Goal: Navigation & Orientation: Find specific page/section

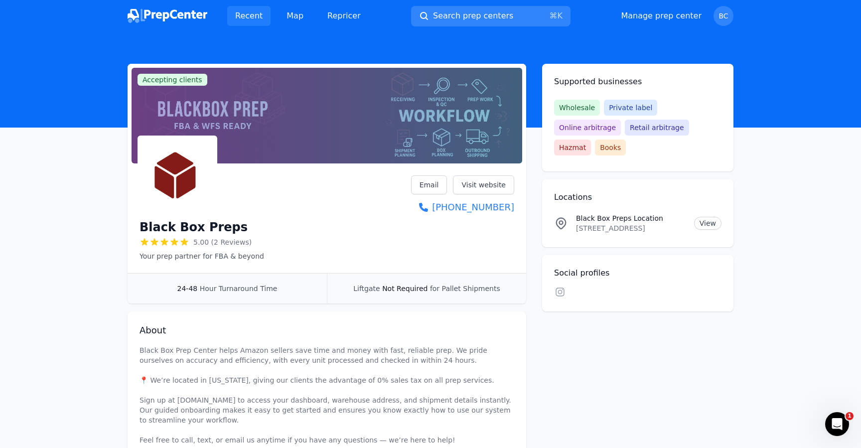
click at [236, 14] on link "Recent" at bounding box center [248, 16] width 43 height 20
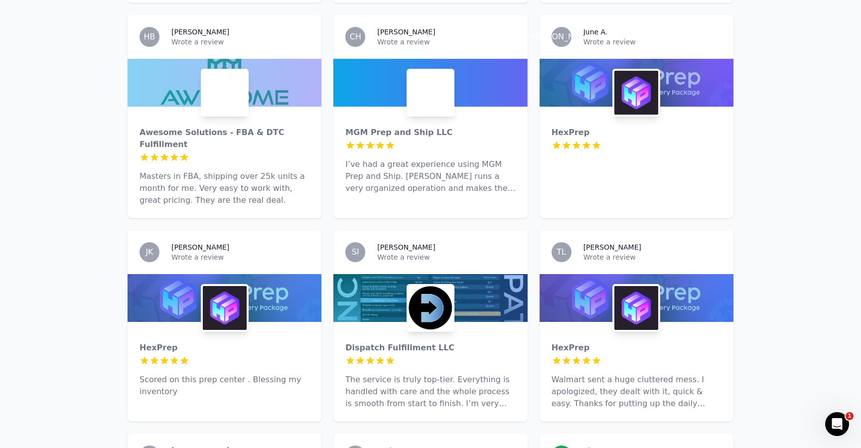
scroll to position [1620, 0]
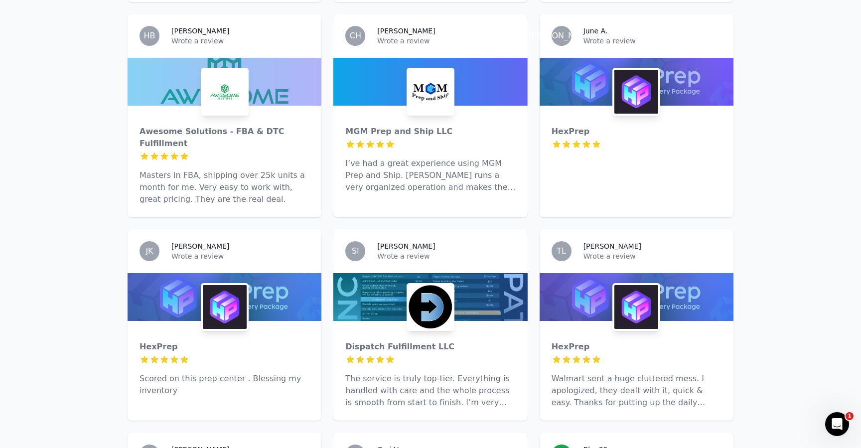
click at [593, 251] on p "Wrote a review" at bounding box center [653, 256] width 138 height 10
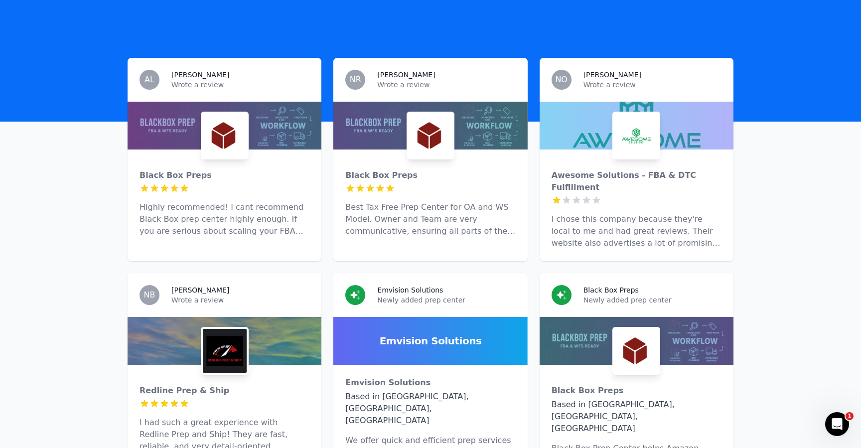
scroll to position [378, 0]
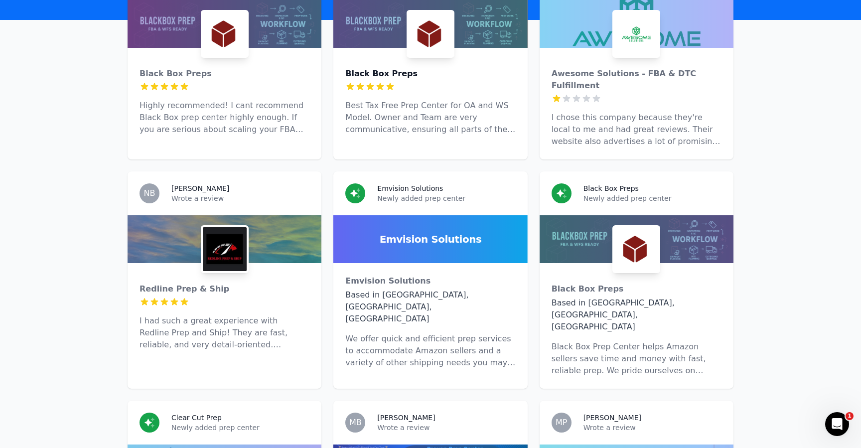
click at [376, 68] on div "Black Box Preps" at bounding box center [430, 74] width 170 height 12
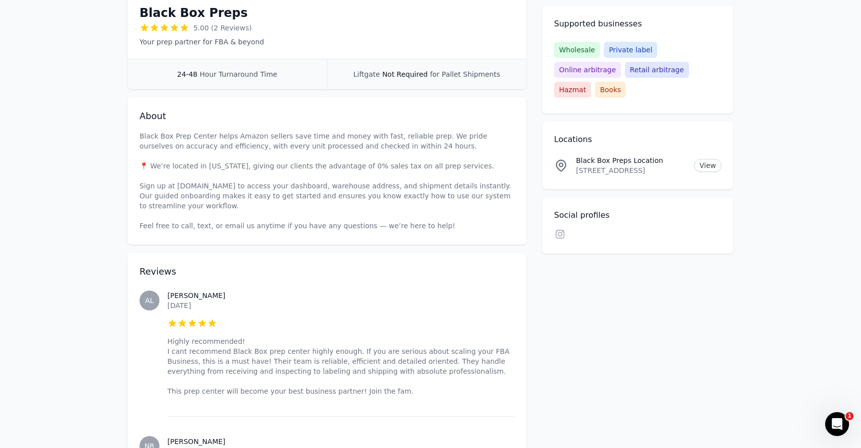
scroll to position [145, 0]
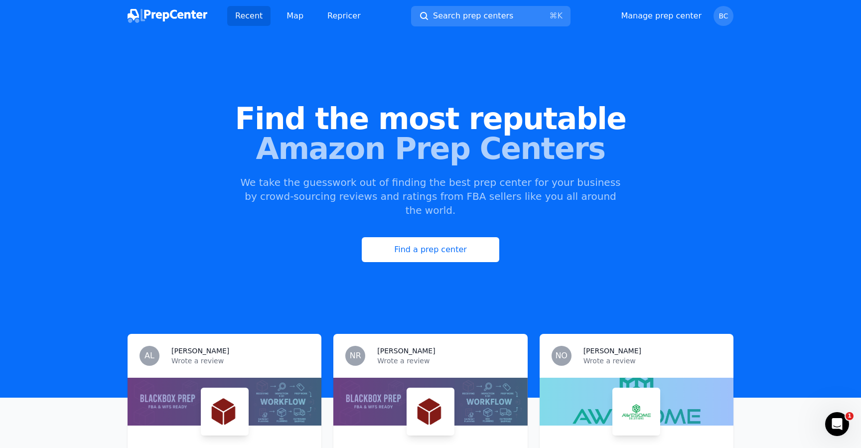
click at [164, 33] on header "Find the most reputable Amazon Prep Centers We take the guesswork out of findin…" at bounding box center [430, 215] width 861 height 366
click at [160, 21] on img at bounding box center [168, 16] width 80 height 14
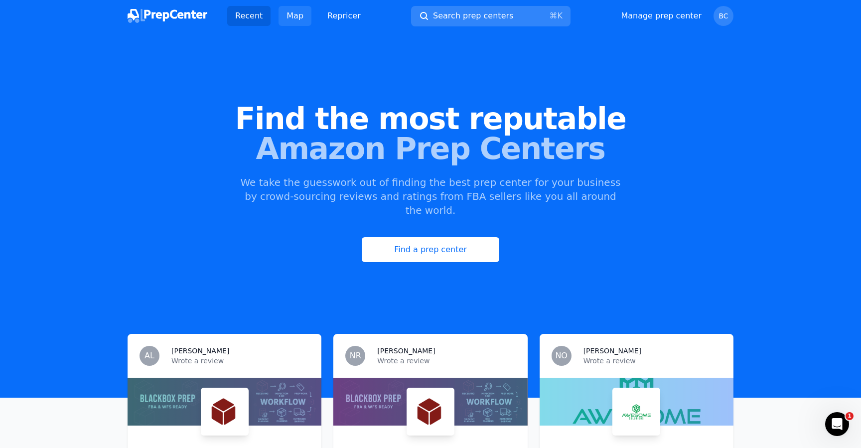
click at [286, 13] on link "Map" at bounding box center [295, 16] width 33 height 20
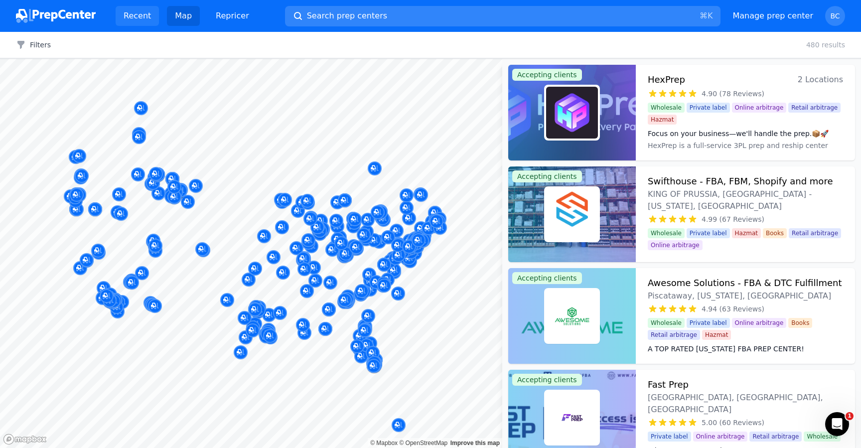
click at [143, 21] on link "Recent" at bounding box center [137, 16] width 43 height 20
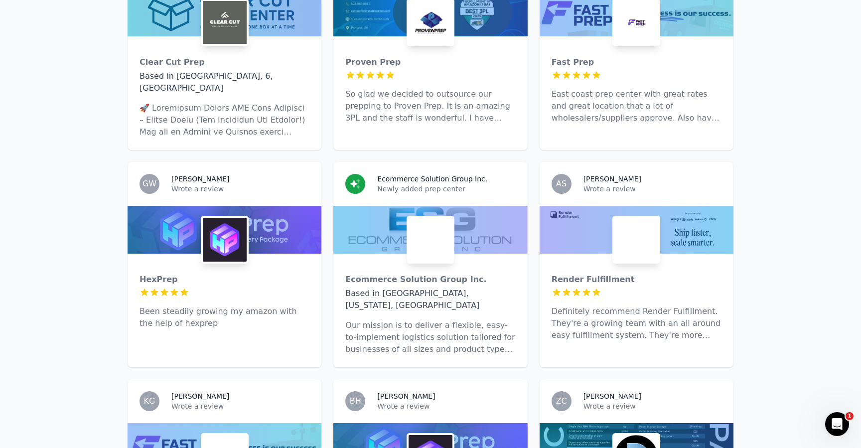
scroll to position [1004, 0]
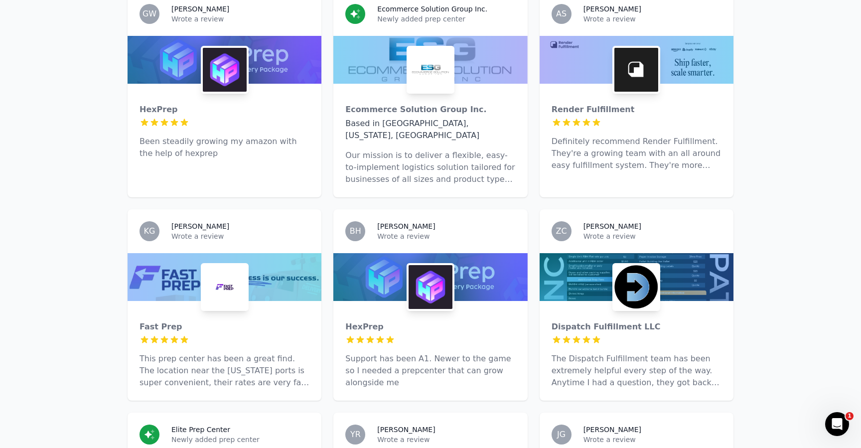
click at [251, 118] on div at bounding box center [225, 123] width 170 height 10
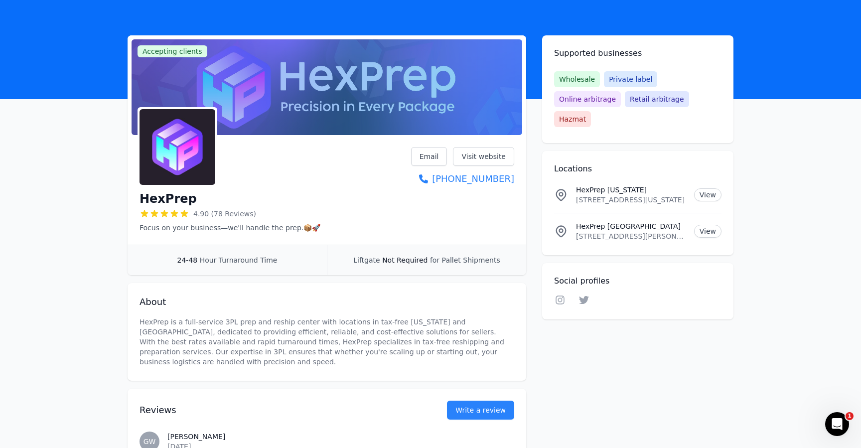
scroll to position [51, 0]
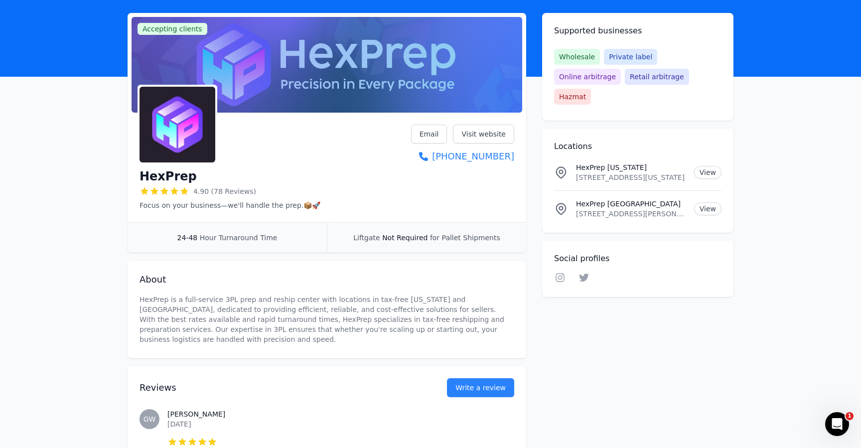
click at [406, 301] on p "HexPrep is a full-service 3PL prep and reship center with locations in tax-free…" at bounding box center [327, 320] width 375 height 50
